Goal: Navigation & Orientation: Find specific page/section

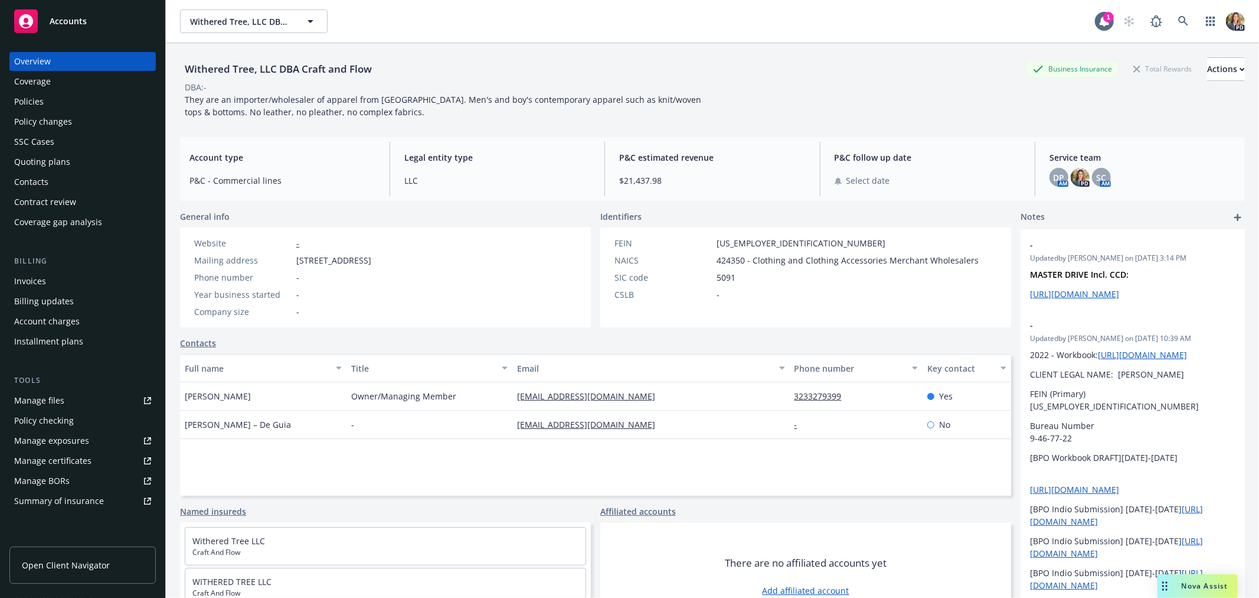
click at [87, 19] on div "Accounts" at bounding box center [82, 21] width 137 height 24
